Goal: Information Seeking & Learning: Learn about a topic

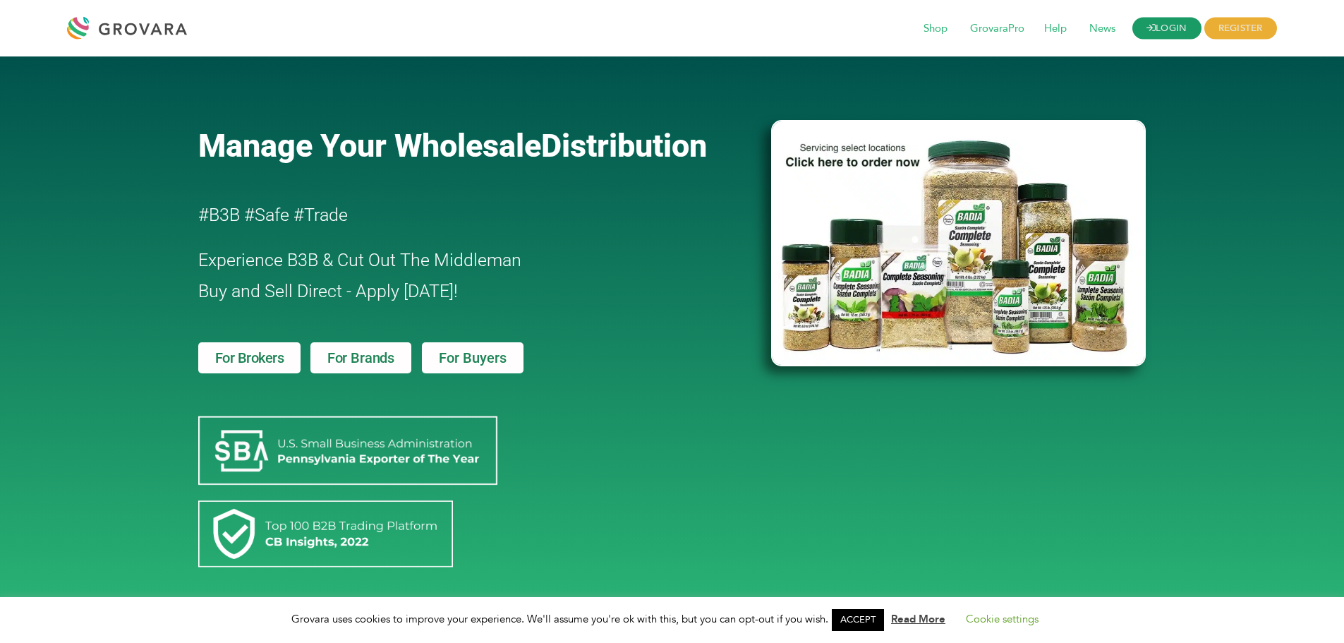
click at [1173, 25] on link "LOGIN" at bounding box center [1166, 29] width 69 height 22
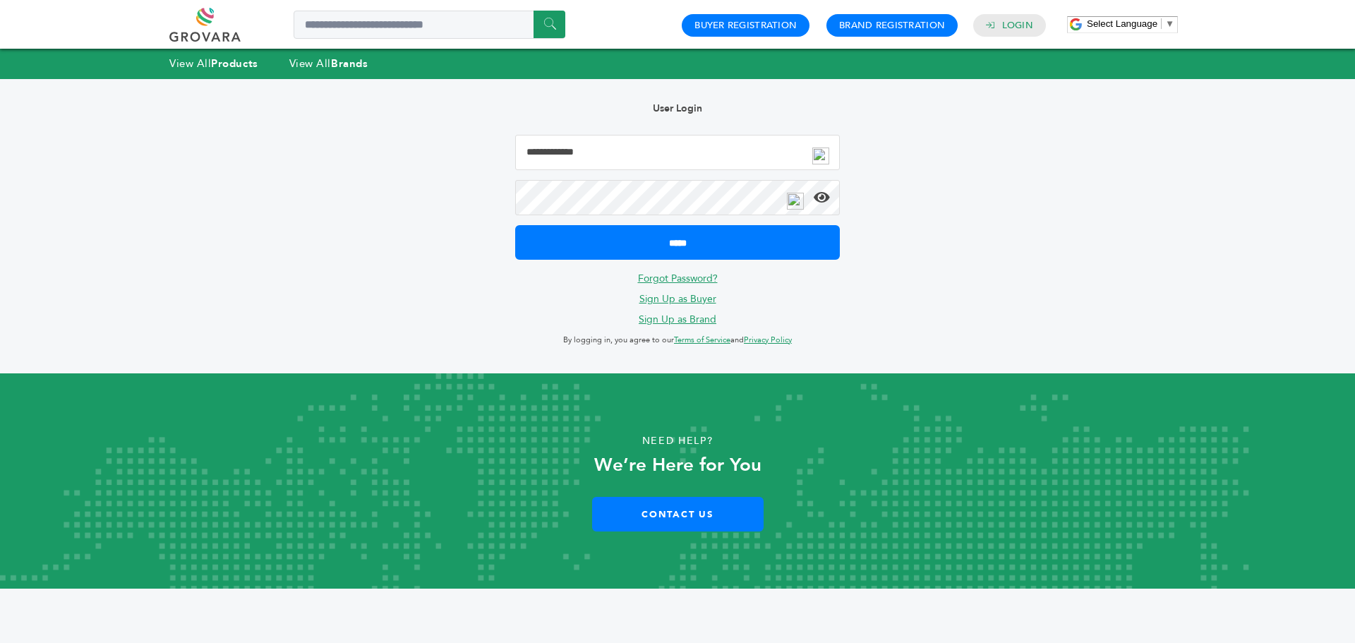
click at [615, 155] on input "Email Address" at bounding box center [677, 152] width 325 height 35
type input "**********"
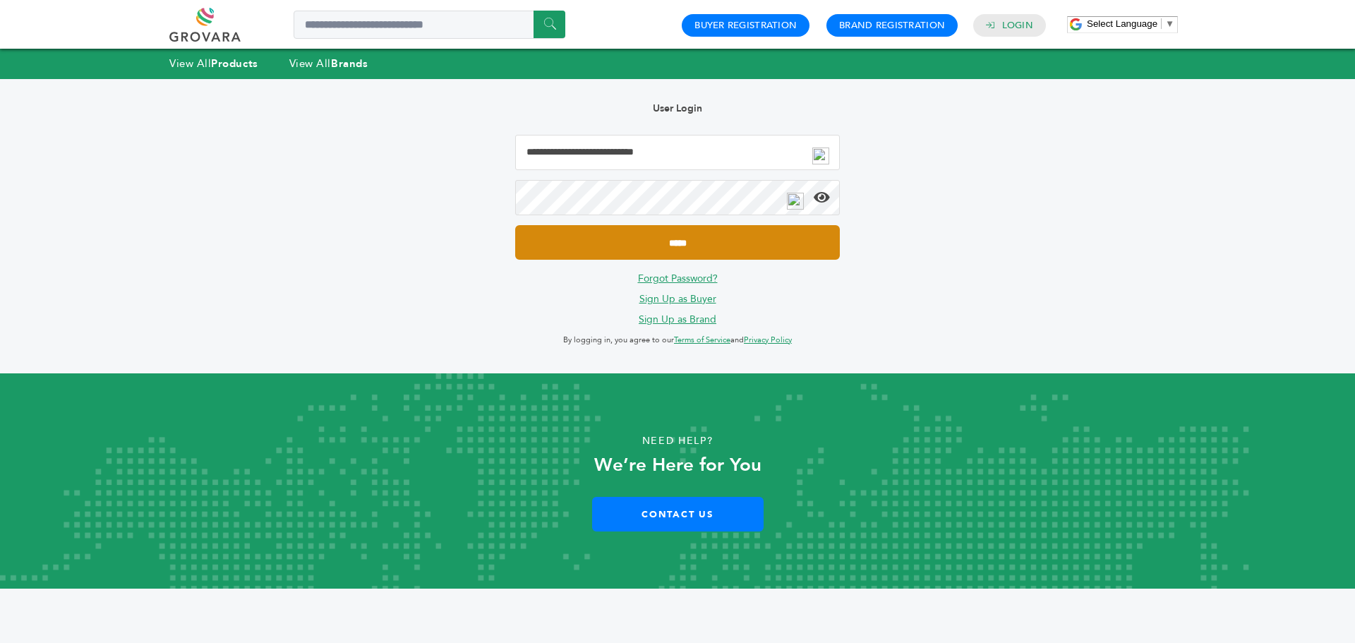
click at [627, 244] on input "*****" at bounding box center [677, 242] width 325 height 35
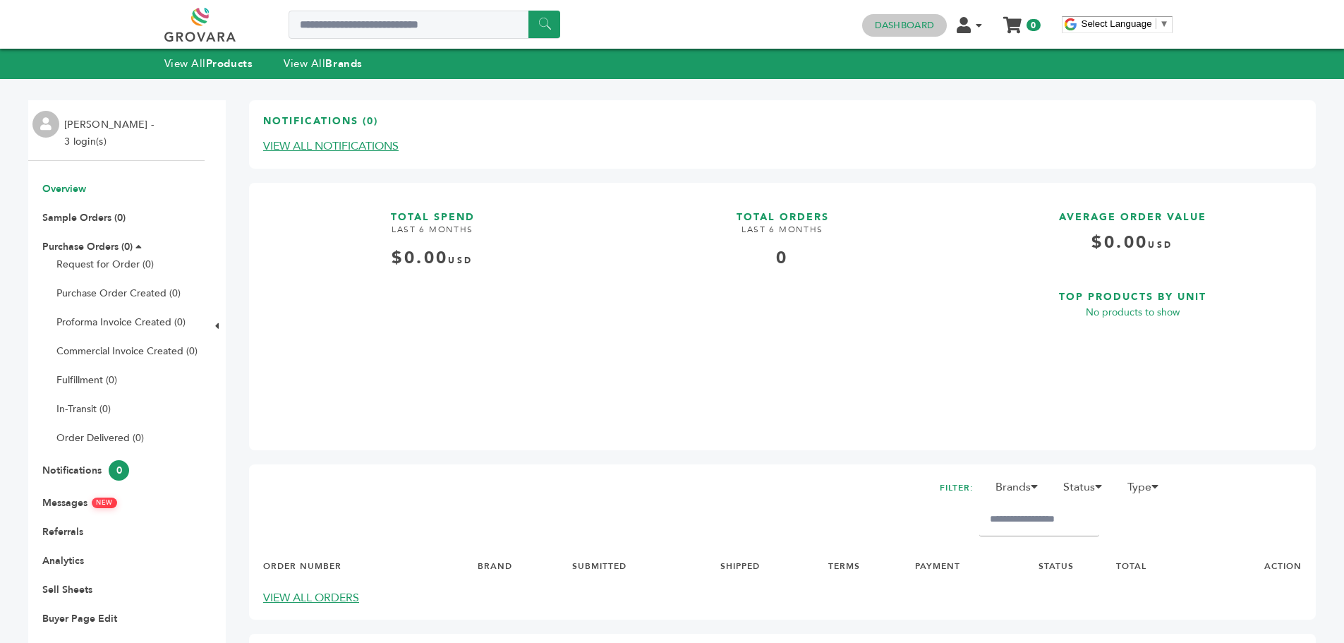
click at [903, 27] on link "Dashboard" at bounding box center [904, 25] width 59 height 13
click at [342, 60] on strong "Brands" at bounding box center [343, 63] width 37 height 14
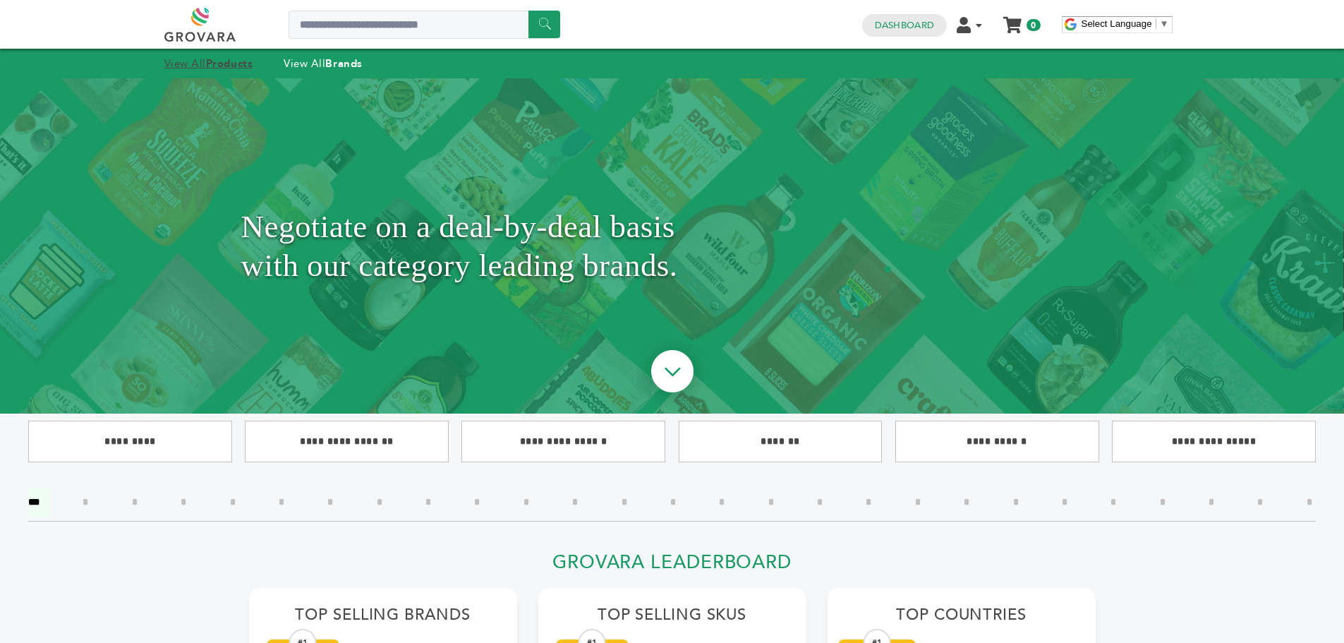
click at [223, 65] on strong "Products" at bounding box center [229, 63] width 47 height 14
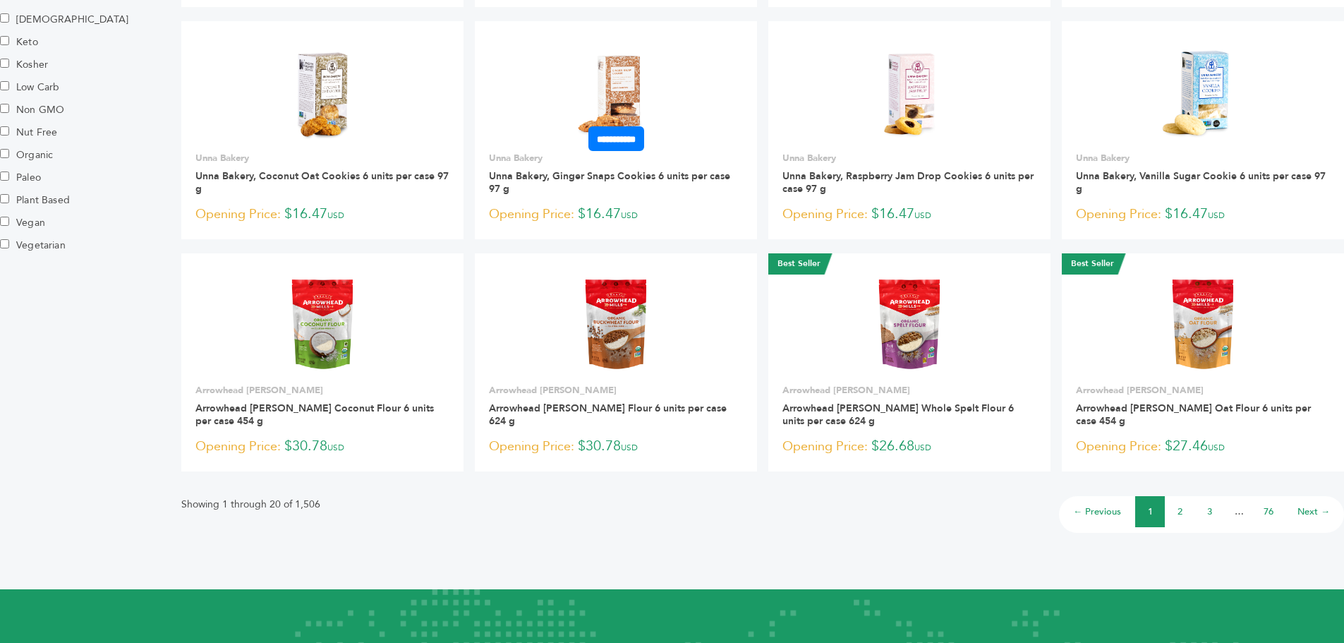
scroll to position [838, 0]
click at [1180, 511] on link "2" at bounding box center [1180, 510] width 5 height 13
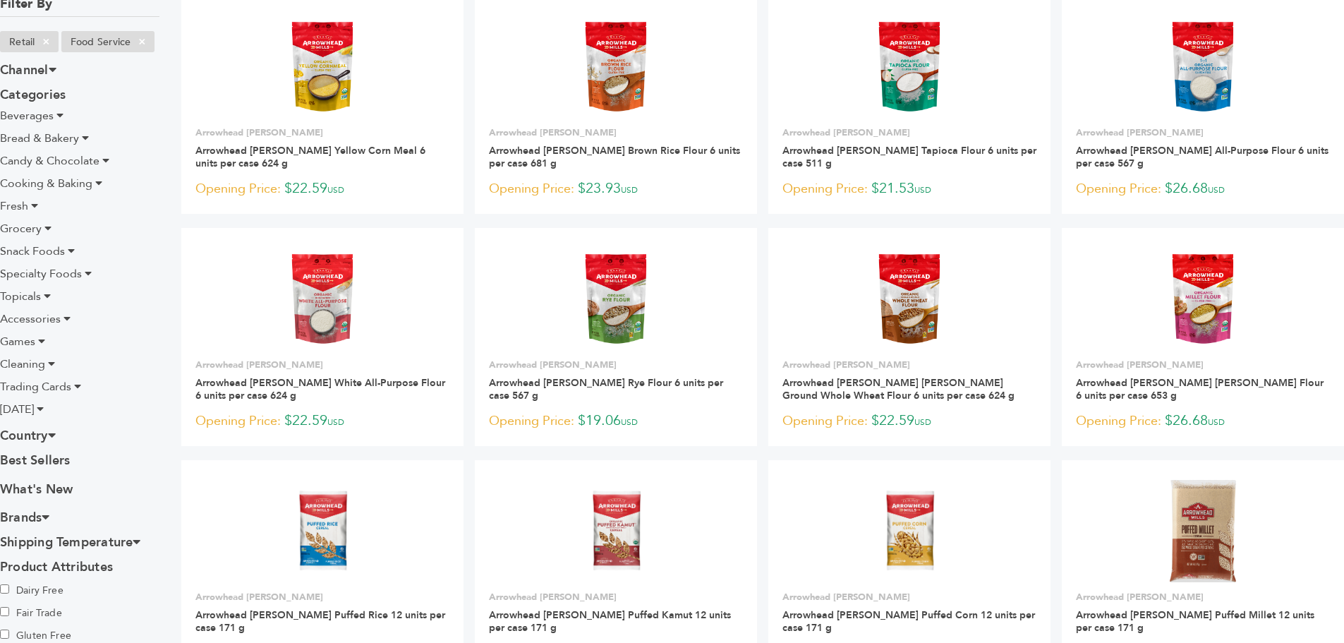
click at [59, 115] on icon at bounding box center [59, 114] width 7 height 11
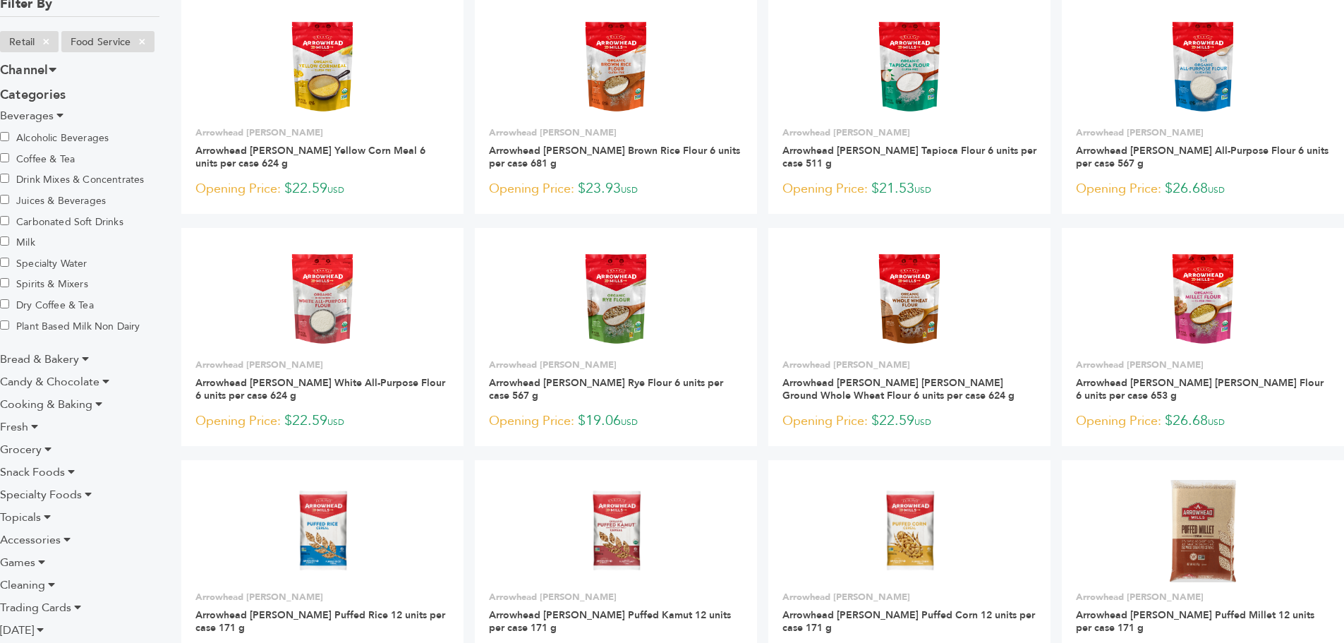
click at [56, 221] on label "Carbonated Soft Drinks" at bounding box center [61, 222] width 123 height 16
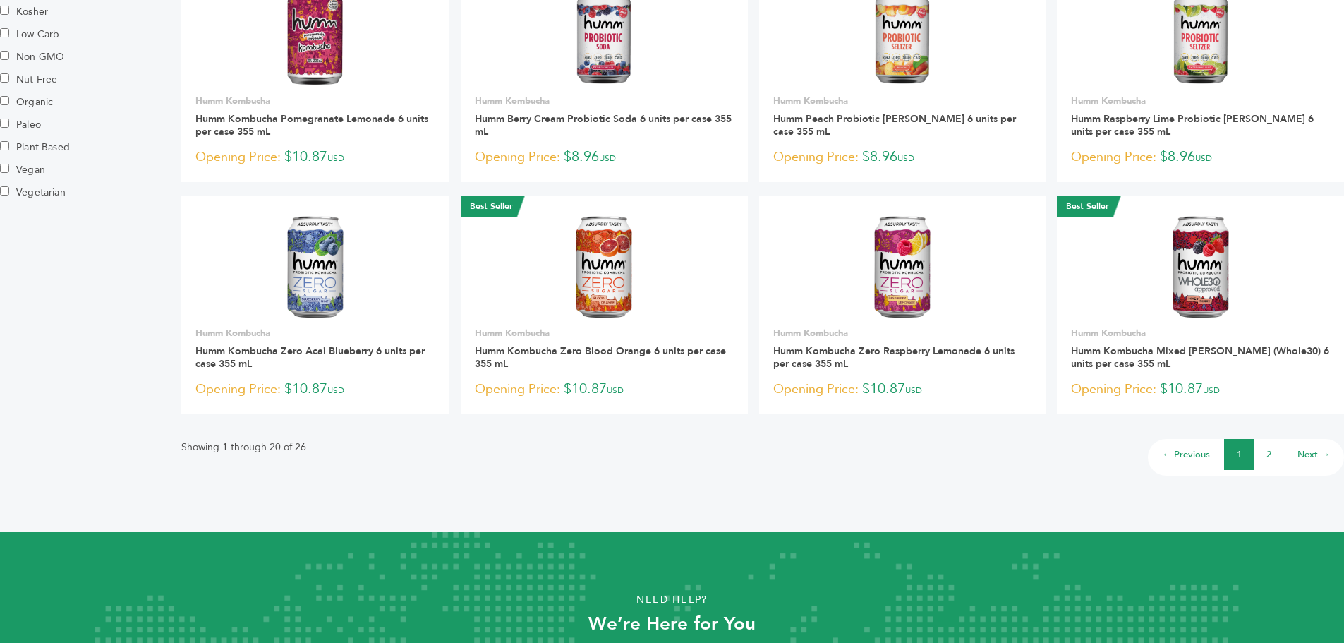
scroll to position [914, 0]
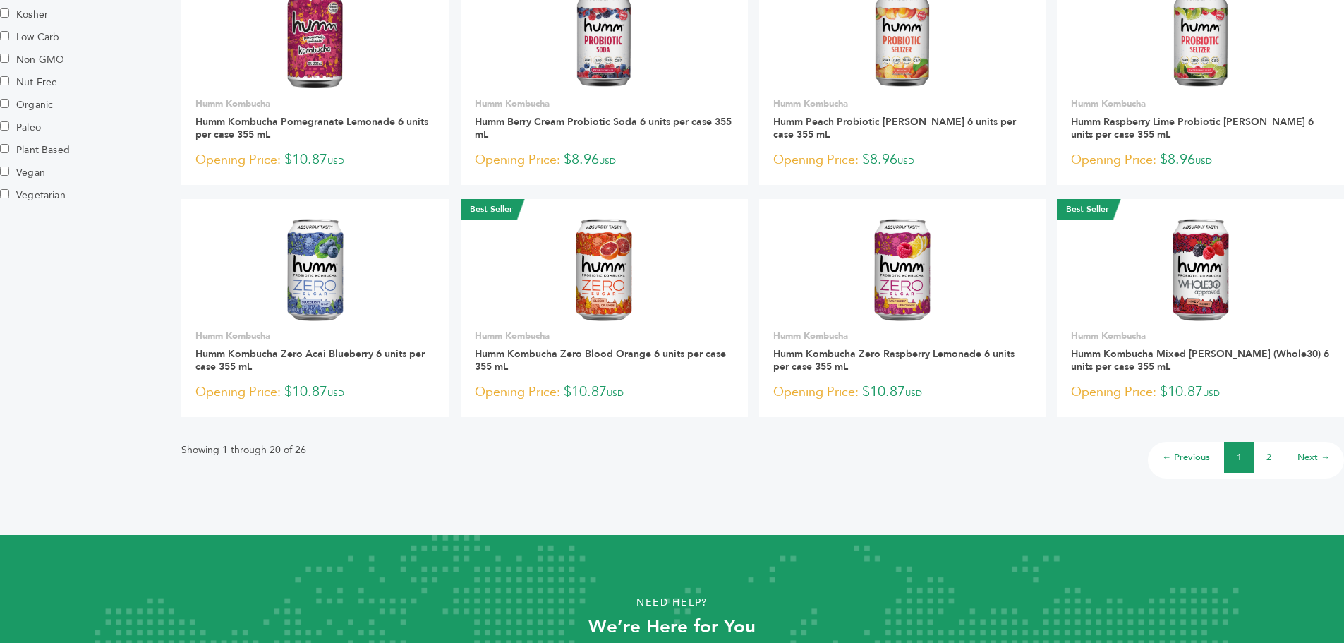
click at [1309, 442] on li "Next →" at bounding box center [1313, 457] width 61 height 31
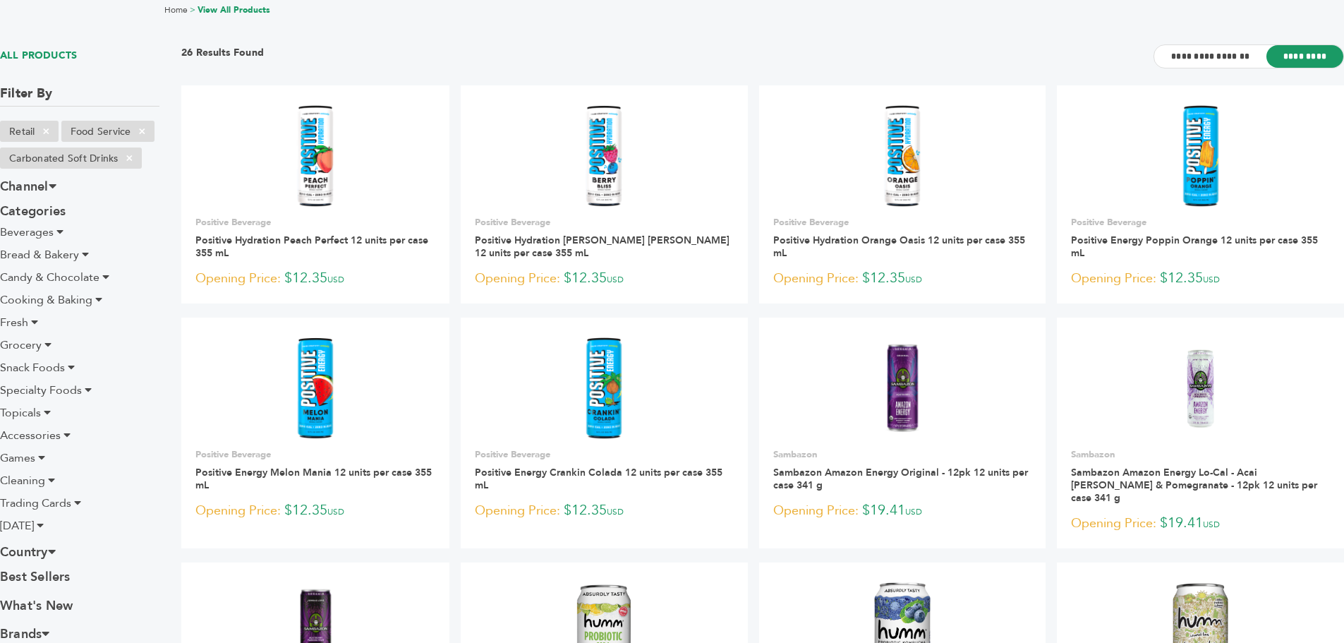
scroll to position [87, 0]
click at [73, 365] on icon at bounding box center [71, 366] width 7 height 11
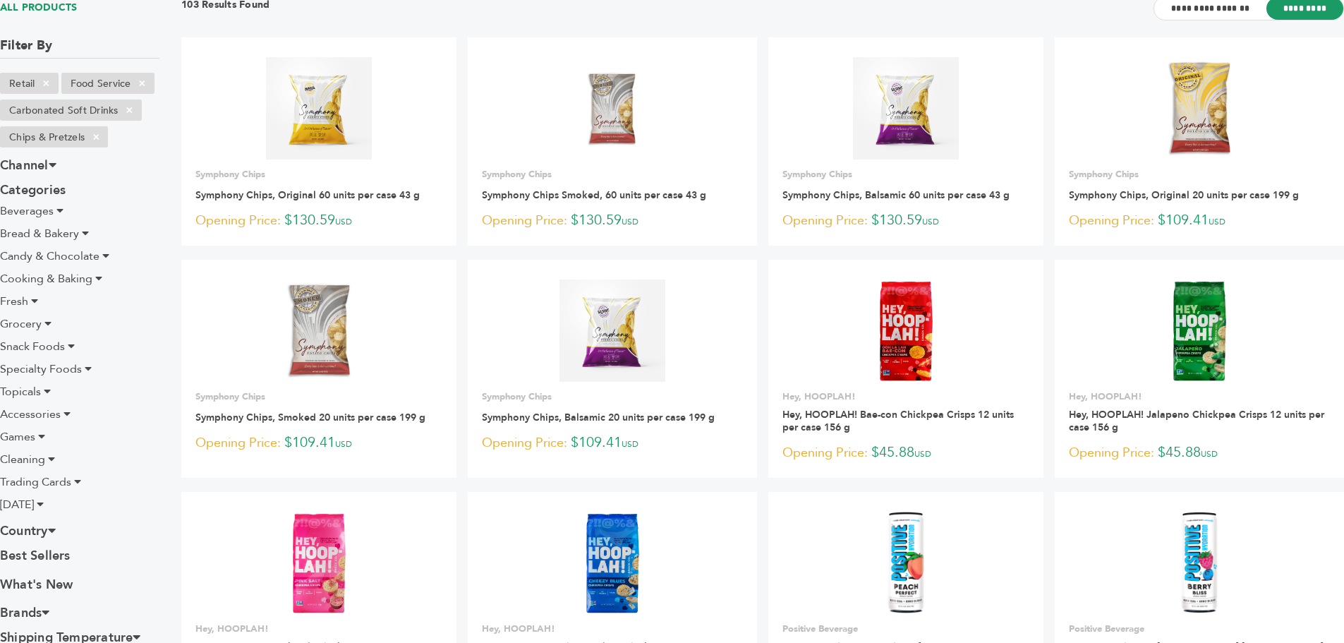
scroll to position [134, 0]
click at [108, 258] on icon at bounding box center [105, 255] width 7 height 11
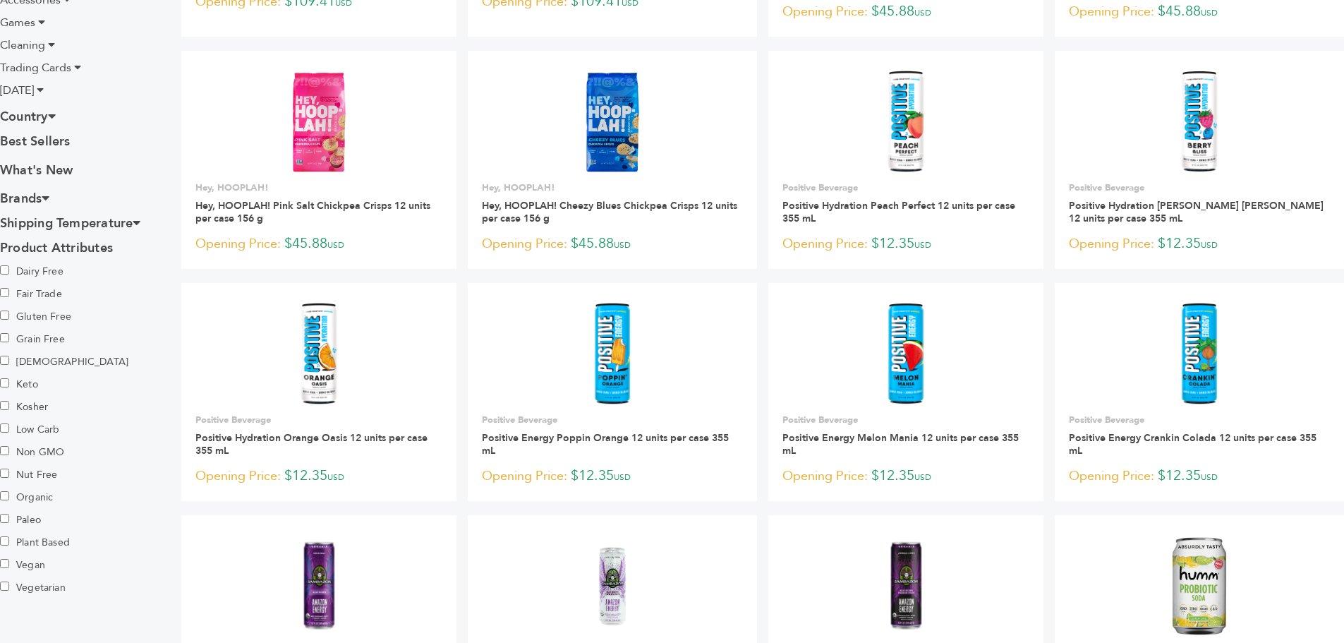
scroll to position [816, 0]
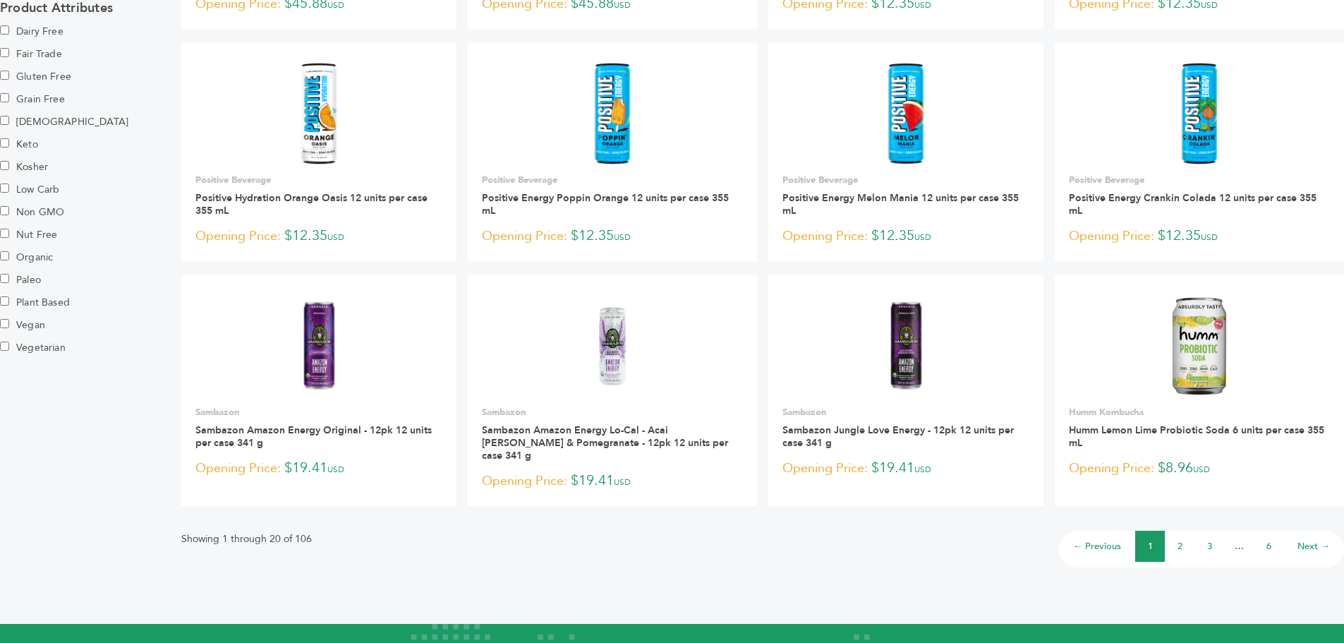
click at [1209, 540] on link "3" at bounding box center [1209, 546] width 5 height 13
